Goal: Check status: Check status

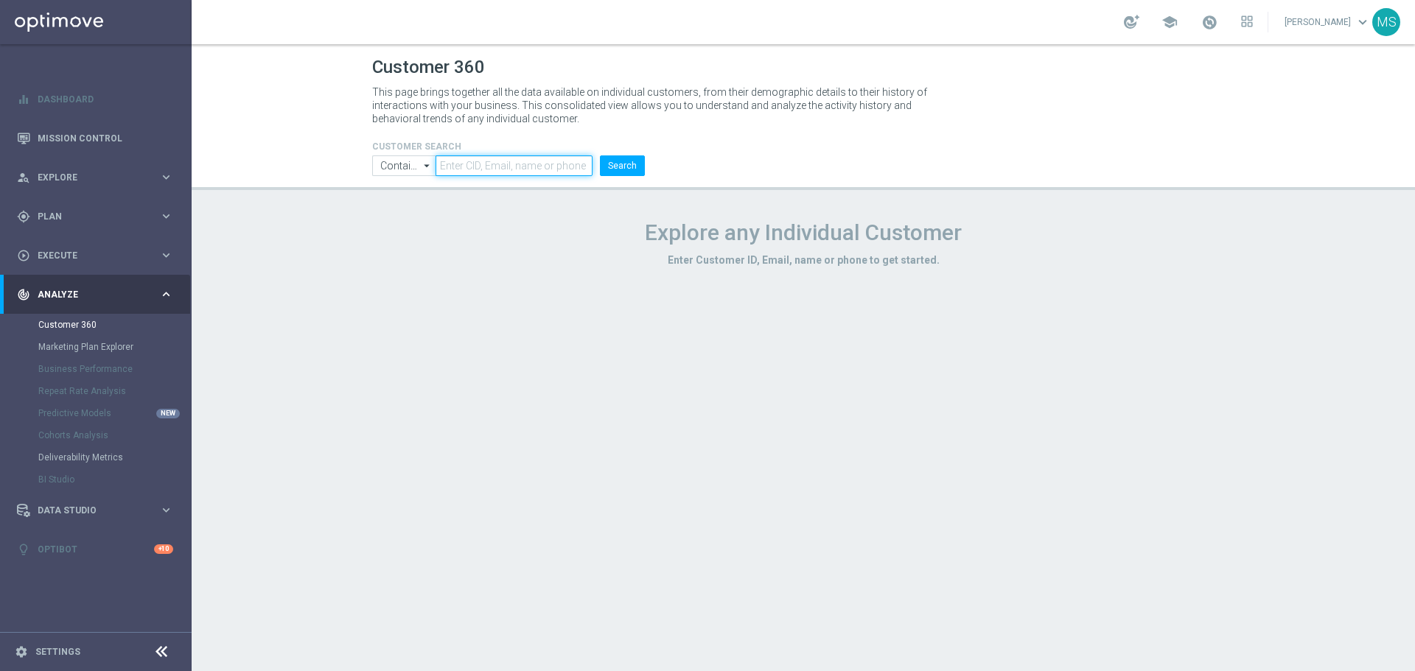
click at [491, 167] on input "text" at bounding box center [514, 166] width 157 height 21
paste input "3366489"
type input "3366489"
click at [624, 164] on button "Search" at bounding box center [622, 166] width 45 height 21
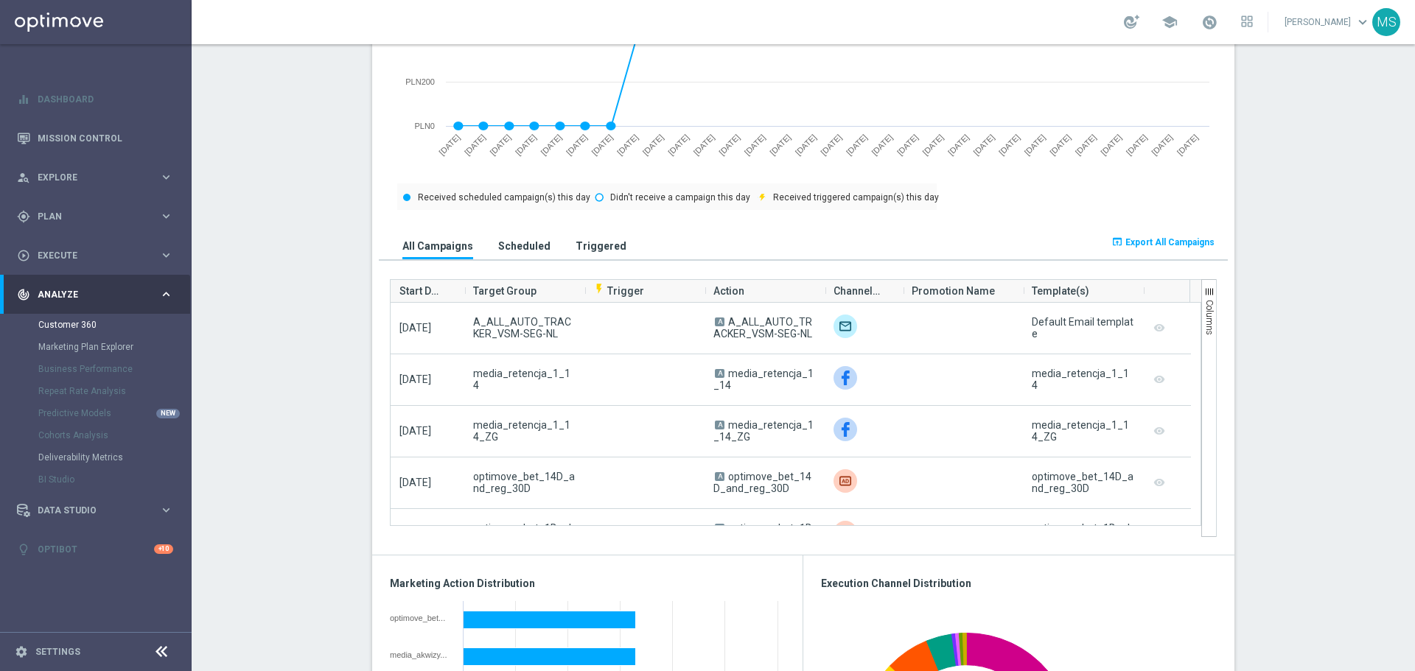
click at [517, 251] on h3 "Scheduled" at bounding box center [524, 246] width 52 height 13
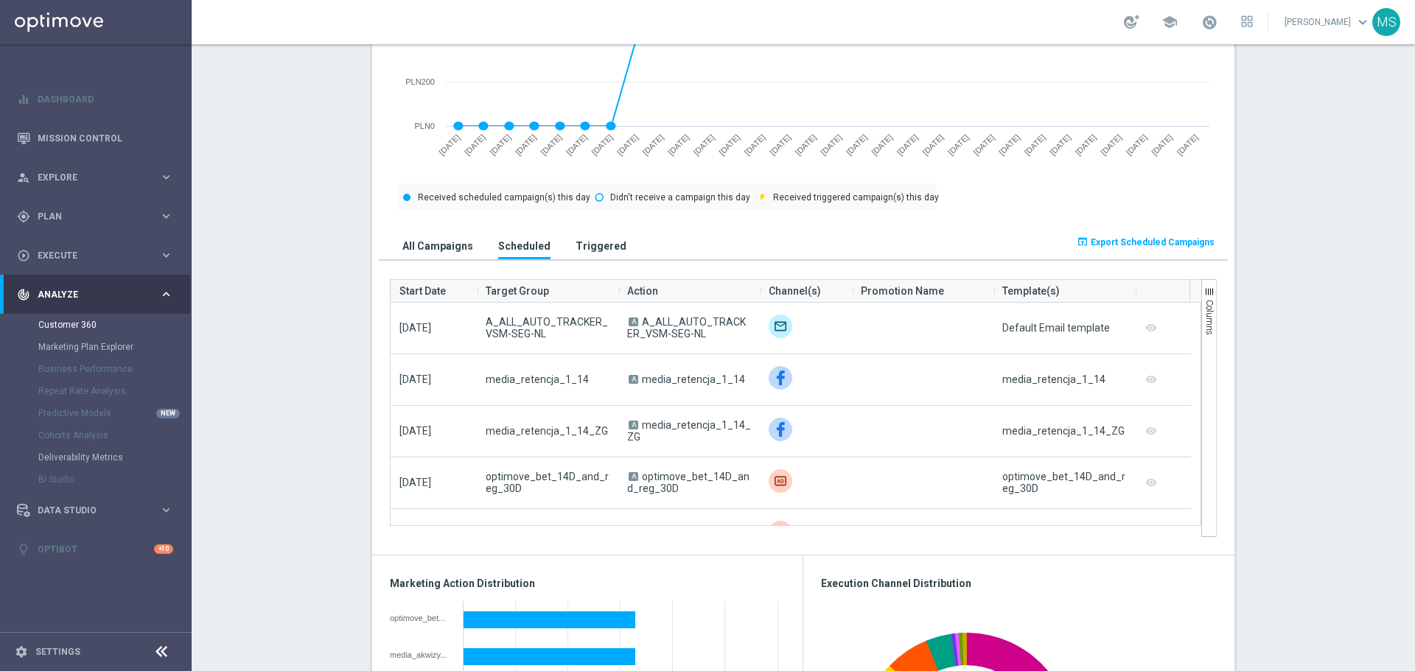
click at [548, 248] on div "All Campaigns Scheduled Triggered" at bounding box center [697, 240] width 637 height 38
click at [576, 246] on h3 "Triggered" at bounding box center [601, 246] width 51 height 13
